Goal: Download file/media

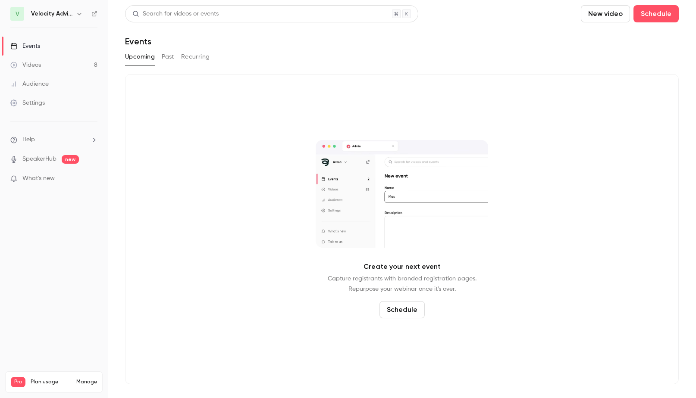
click at [60, 68] on link "Videos 8" at bounding box center [54, 65] width 108 height 19
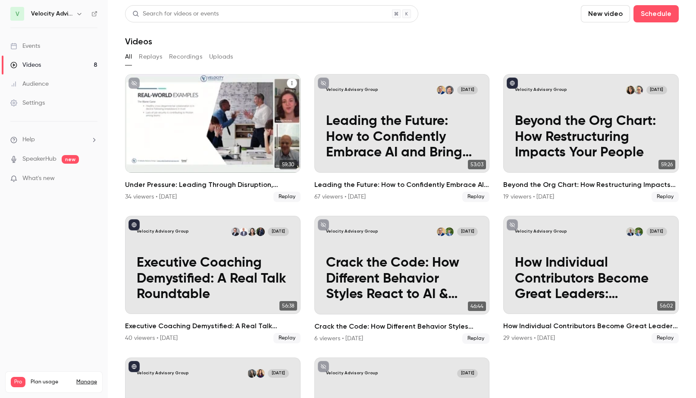
click at [201, 138] on p "Under Pressure: Leading Through Disruption, Overload, and Change" at bounding box center [213, 137] width 152 height 47
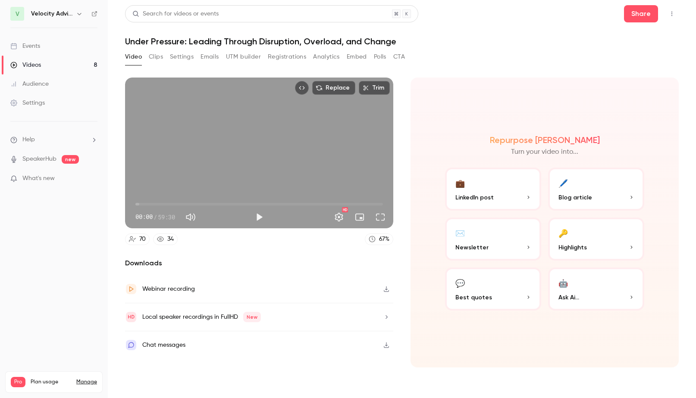
click at [282, 56] on button "Registrations" at bounding box center [287, 57] width 38 height 14
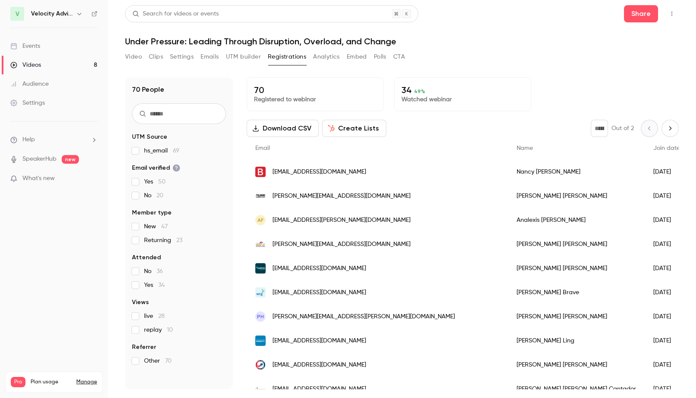
click at [295, 125] on button "Download CSV" at bounding box center [283, 128] width 72 height 17
click at [131, 60] on button "Video" at bounding box center [133, 57] width 17 height 14
